Goal: Task Accomplishment & Management: Manage account settings

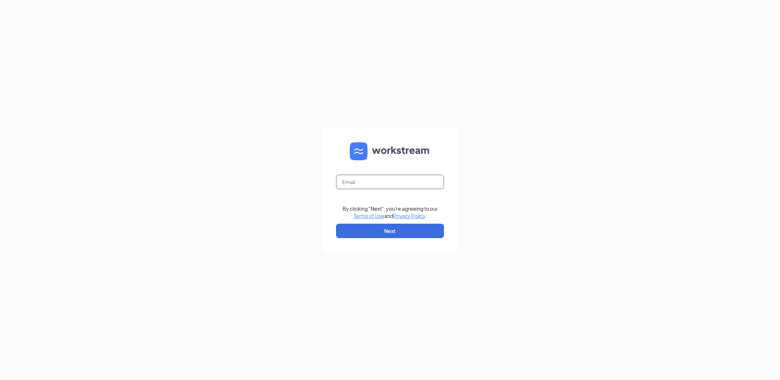
click at [380, 176] on input "text" at bounding box center [390, 182] width 108 height 14
type input "chrisrivas419@gmail.com"
click at [388, 232] on button "Next" at bounding box center [390, 231] width 108 height 14
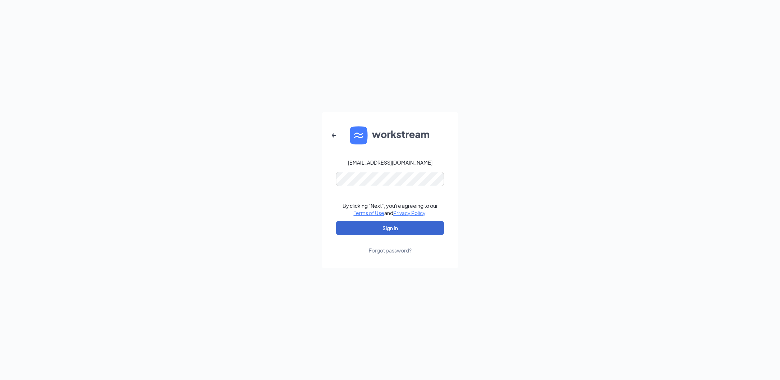
click at [390, 228] on button "Sign In" at bounding box center [390, 228] width 108 height 14
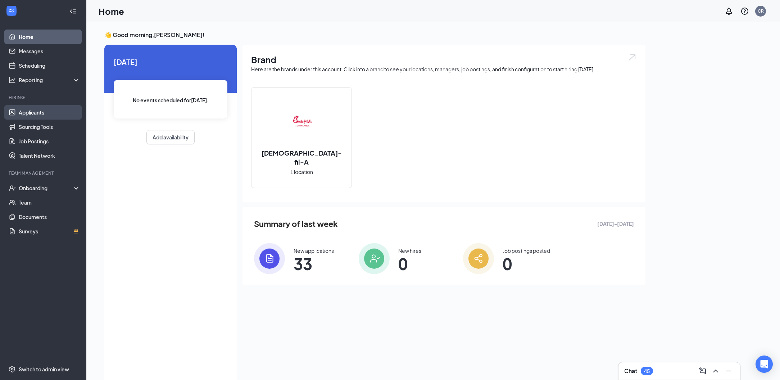
click at [27, 117] on link "Applicants" at bounding box center [50, 112] width 62 height 14
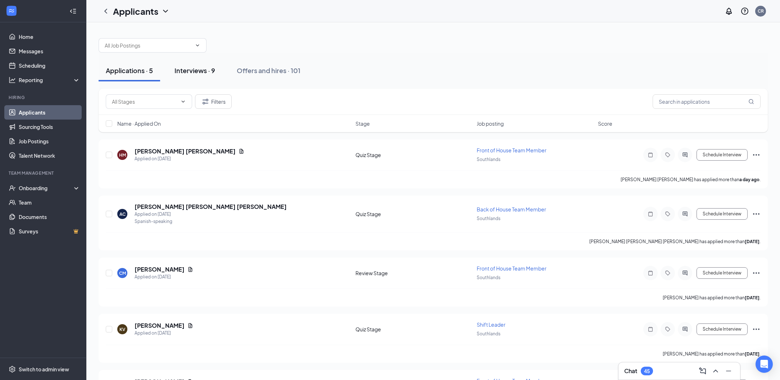
click at [193, 74] on div "Interviews · 9" at bounding box center [195, 70] width 41 height 9
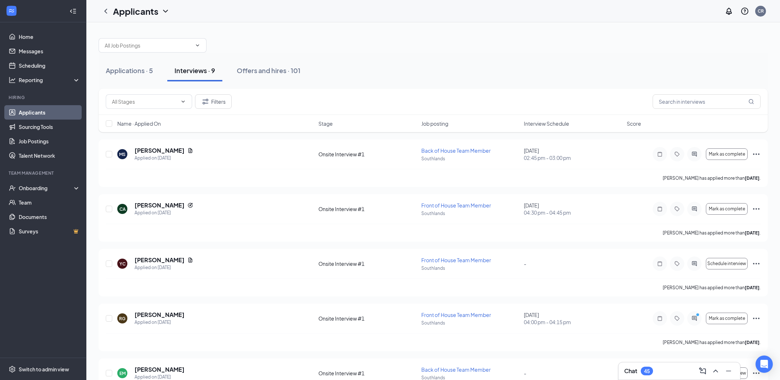
click at [533, 122] on span "Interview Schedule" at bounding box center [546, 123] width 45 height 7
click at [135, 62] on button "Applications · 5" at bounding box center [130, 71] width 62 height 22
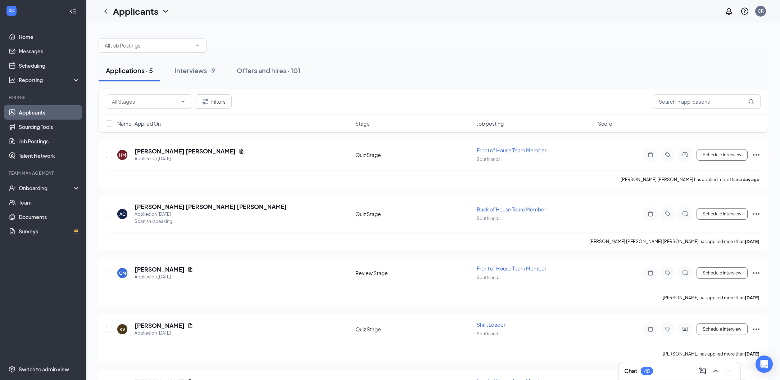
click at [128, 69] on div "Applications · 5" at bounding box center [129, 70] width 47 height 9
click at [370, 123] on span "Stage" at bounding box center [363, 123] width 14 height 7
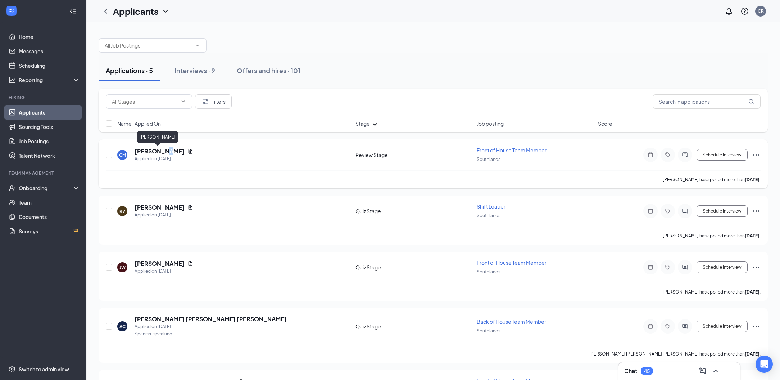
click at [162, 154] on h5 "[PERSON_NAME]" at bounding box center [160, 151] width 50 height 8
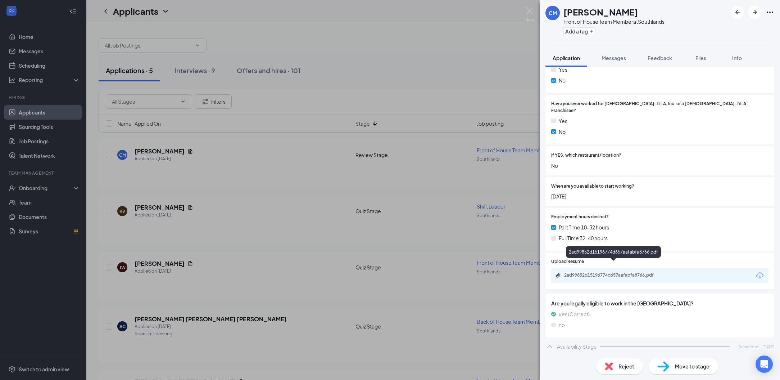
scroll to position [126, 0]
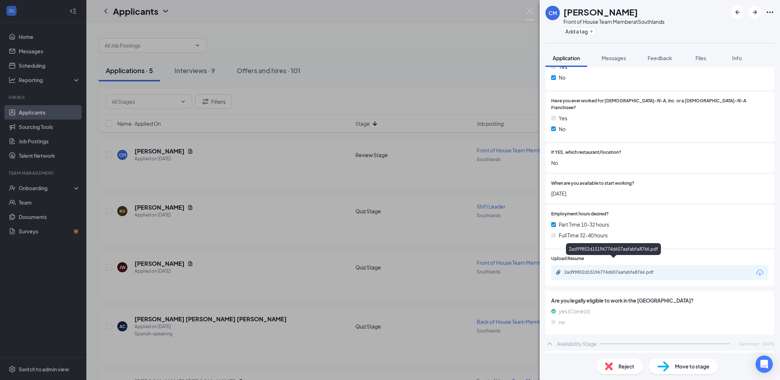
click at [597, 269] on div "2ad99852d15196774d657aafabfa8766.pdf" at bounding box center [614, 272] width 101 height 6
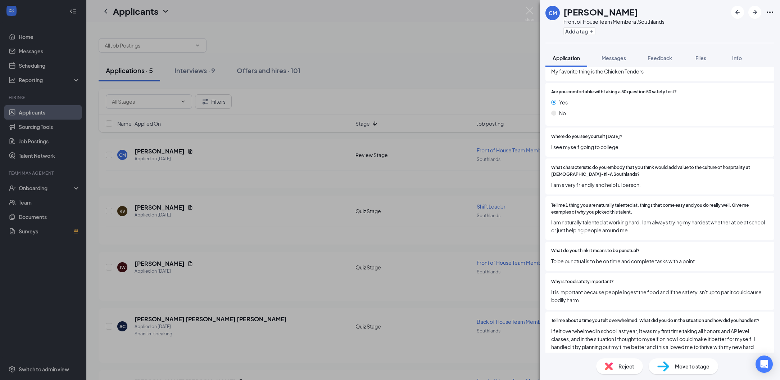
scroll to position [654, 0]
click at [690, 362] on div "Move to stage" at bounding box center [683, 366] width 69 height 16
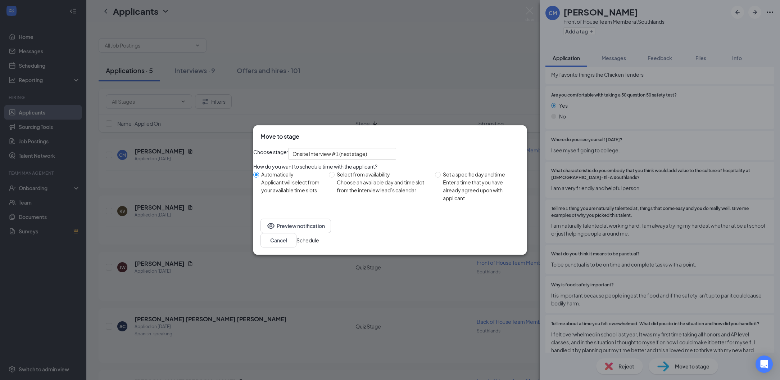
click at [319, 244] on button "Schedule" at bounding box center [308, 240] width 23 height 8
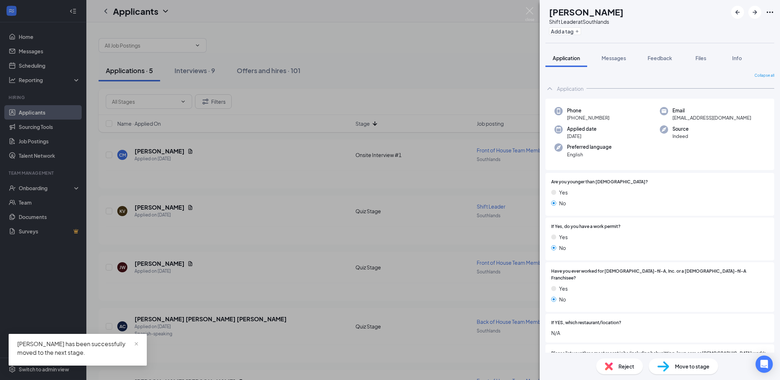
click at [333, 77] on div "KV [PERSON_NAME] Shift Leader at Southlands Add a tag Application Messages Feed…" at bounding box center [390, 190] width 780 height 380
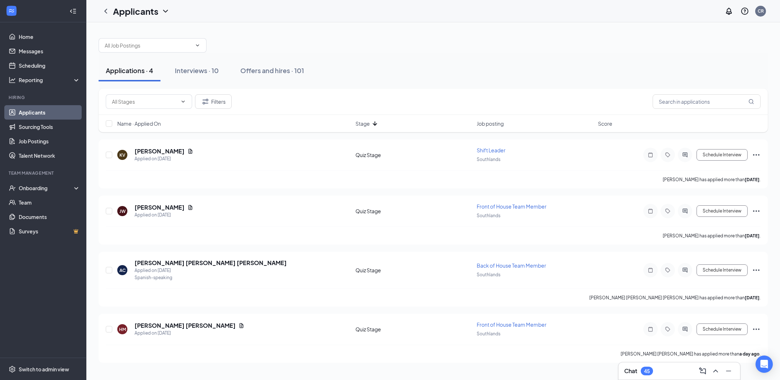
click at [677, 376] on div "Chat 45" at bounding box center [680, 371] width 110 height 12
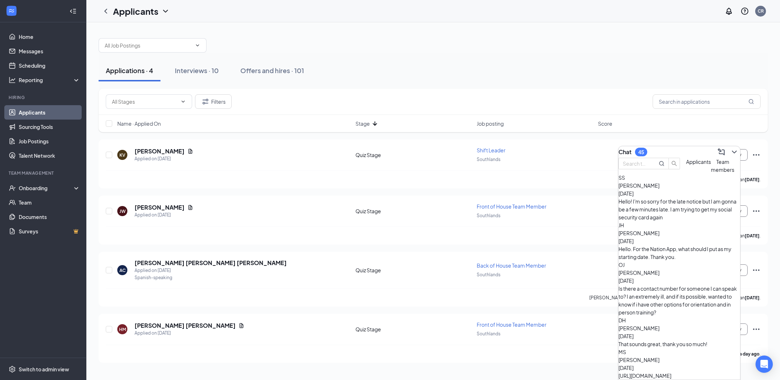
click at [673, 152] on div "Chat 45" at bounding box center [680, 152] width 122 height 12
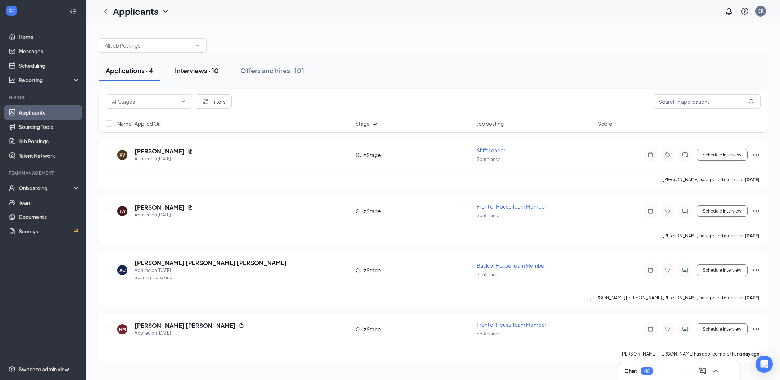
click at [202, 69] on div "Interviews · 10" at bounding box center [197, 70] width 44 height 9
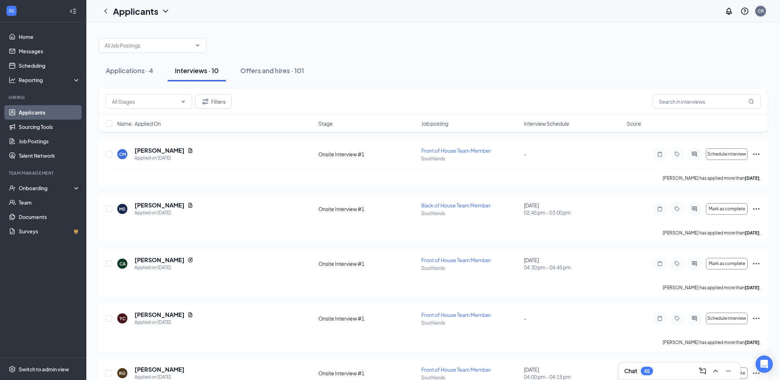
click at [761, 10] on div "CR" at bounding box center [761, 11] width 6 height 6
click at [701, 84] on div "Log out" at bounding box center [706, 80] width 40 height 7
